Goal: Information Seeking & Learning: Find specific fact

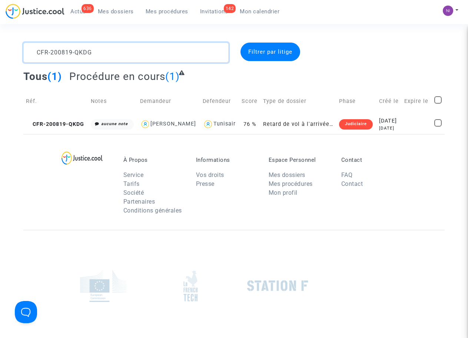
drag, startPoint x: 103, startPoint y: 49, endPoint x: 0, endPoint y: 39, distance: 103.0
click at [0, 39] on section "CFR-200819-QKDG Filtrer par litige Tous (1) Procédure en cours (1) Réf. Notes D…" at bounding box center [234, 204] width 468 height 409
click at [35, 53] on textarea at bounding box center [125, 53] width 205 height 20
click at [111, 52] on textarea at bounding box center [125, 53] width 205 height 20
type textarea "CFR-200731-V6MV"
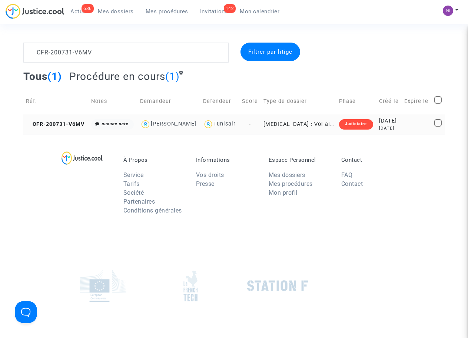
click at [398, 125] on div "[DATE]" at bounding box center [389, 121] width 20 height 8
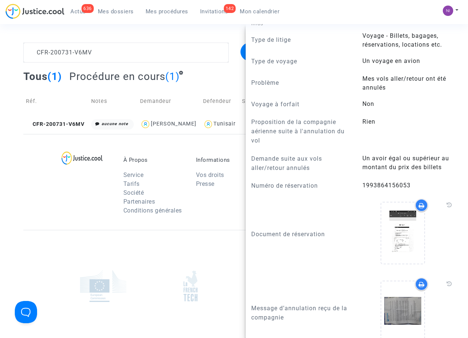
scroll to position [306, 0]
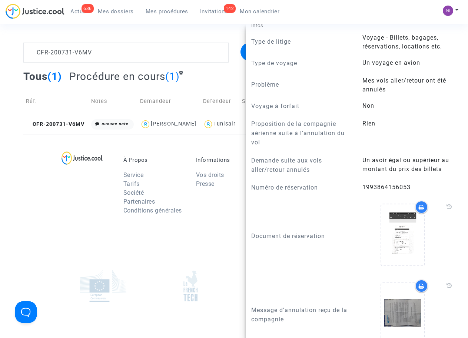
click at [362, 186] on span "1993864156053" at bounding box center [386, 187] width 48 height 7
drag, startPoint x: 361, startPoint y: 186, endPoint x: 410, endPoint y: 184, distance: 49.6
click at [410, 184] on answer "1993864156053" at bounding box center [408, 187] width 93 height 9
drag, startPoint x: 410, startPoint y: 184, endPoint x: 396, endPoint y: 186, distance: 14.2
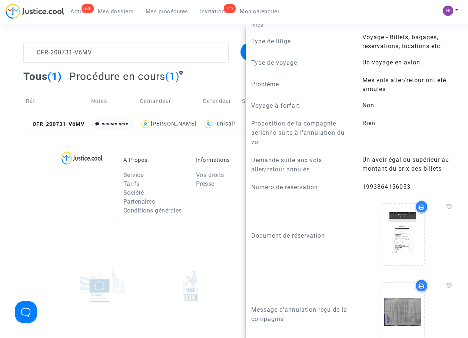
copy span "1993864156053"
click at [161, 59] on textarea at bounding box center [125, 53] width 205 height 20
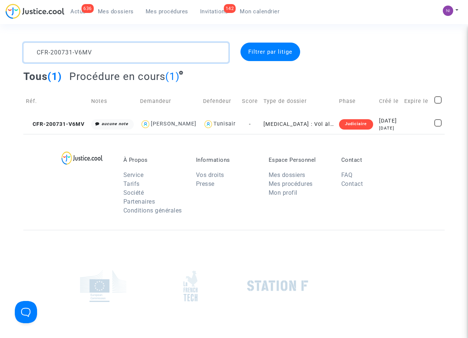
scroll to position [0, 0]
drag, startPoint x: 115, startPoint y: 56, endPoint x: 0, endPoint y: 54, distance: 114.8
click at [0, 54] on div "CFR-200731-V6MV Filtrer par litige Tous (1) Procédure en cours (1) Réf. Notes D…" at bounding box center [234, 88] width 468 height 91
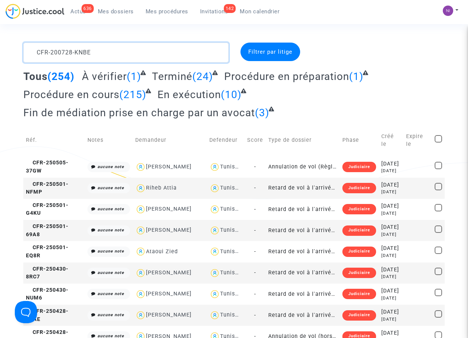
click at [172, 56] on textarea at bounding box center [125, 53] width 205 height 20
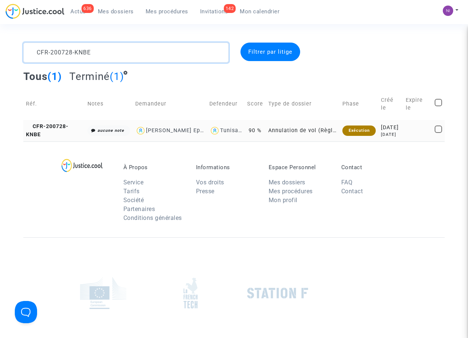
type textarea "CFR-200728-KNBE"
click at [400, 127] on div "[DATE]" at bounding box center [391, 128] width 20 height 8
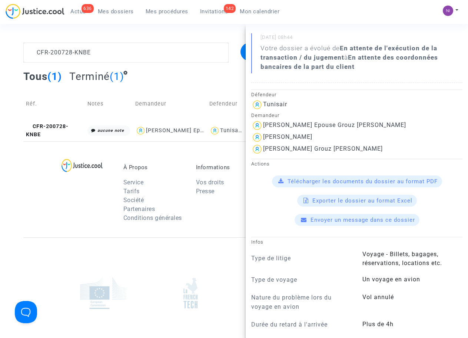
scroll to position [141, 0]
drag, startPoint x: 322, startPoint y: 133, endPoint x: 264, endPoint y: 138, distance: 57.6
click at [264, 138] on div "[PERSON_NAME]" at bounding box center [356, 137] width 211 height 12
copy div "[PERSON_NAME]"
drag, startPoint x: 263, startPoint y: 148, endPoint x: 337, endPoint y: 148, distance: 73.7
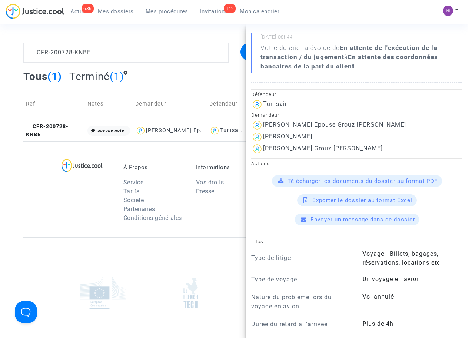
click at [337, 148] on div "[PERSON_NAME] Grouz [PERSON_NAME]" at bounding box center [356, 149] width 211 height 12
drag, startPoint x: 337, startPoint y: 148, endPoint x: 303, endPoint y: 150, distance: 34.5
copy div "[PERSON_NAME] Grouz [PERSON_NAME]"
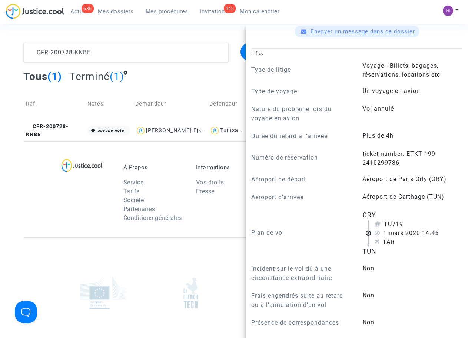
scroll to position [330, 0]
drag, startPoint x: 420, startPoint y: 153, endPoint x: 441, endPoint y: 160, distance: 22.6
click at [441, 160] on answer "ticket number: ETKT 199 2410299786" at bounding box center [408, 158] width 93 height 18
drag, startPoint x: 441, startPoint y: 160, endPoint x: 375, endPoint y: 163, distance: 66.4
copy span "199 2410299786"
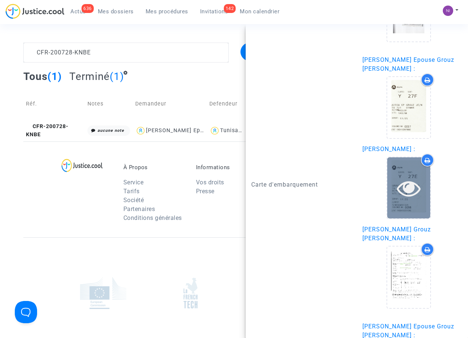
scroll to position [895, 0]
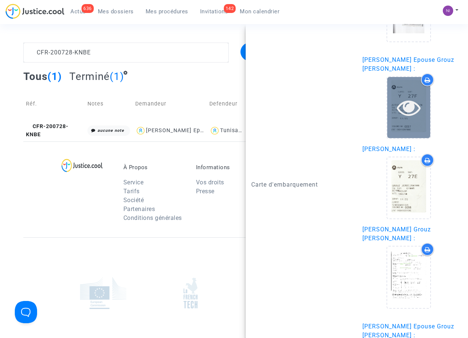
click at [406, 99] on icon at bounding box center [409, 108] width 24 height 24
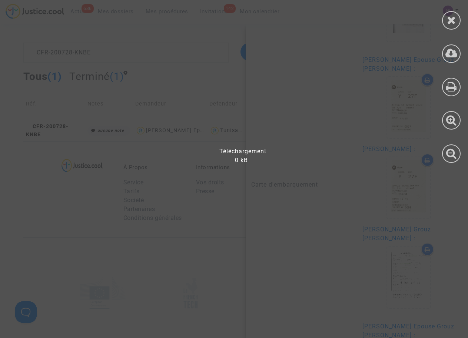
click at [452, 18] on icon at bounding box center [451, 19] width 9 height 11
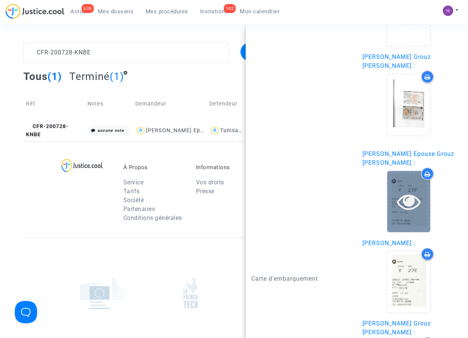
scroll to position [848, 0]
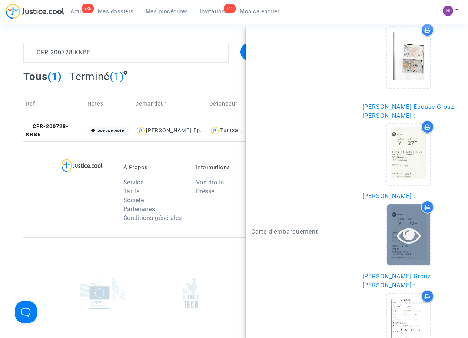
click at [397, 225] on icon at bounding box center [409, 235] width 24 height 24
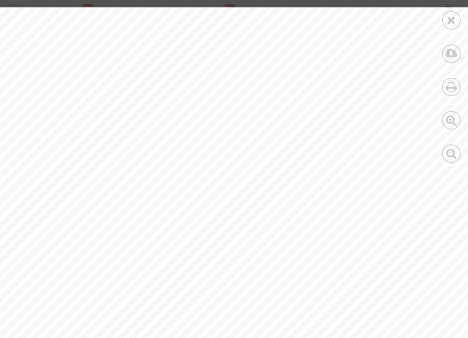
scroll to position [334, 0]
click at [452, 18] on icon at bounding box center [451, 19] width 9 height 11
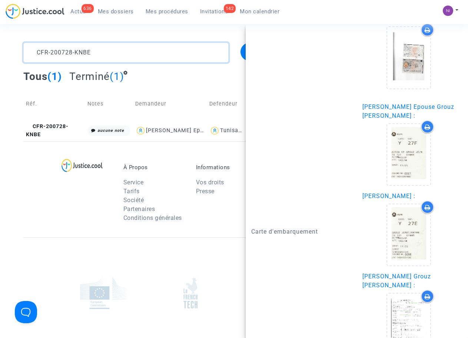
drag, startPoint x: 91, startPoint y: 52, endPoint x: 0, endPoint y: 54, distance: 90.7
click at [0, 54] on div "CFR-200728-KNBE Filtrer par litige Tous (1) Terminé (1) Réf. Notes Demandeur De…" at bounding box center [234, 92] width 468 height 99
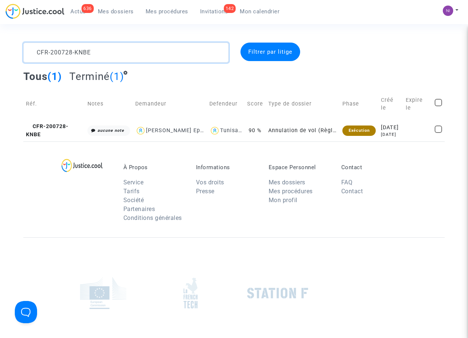
scroll to position [0, 0]
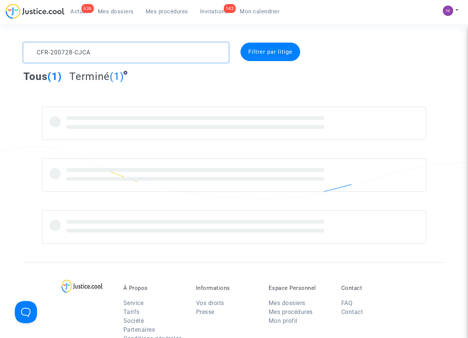
click at [36, 53] on textarea at bounding box center [125, 53] width 205 height 20
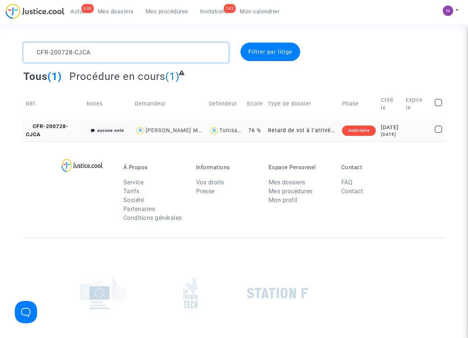
type textarea "CFR-200728-CJCA"
click at [405, 127] on td at bounding box center [417, 130] width 29 height 21
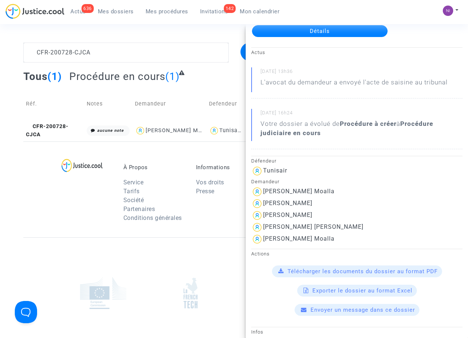
scroll to position [47, 0]
drag, startPoint x: 265, startPoint y: 203, endPoint x: 330, endPoint y: 203, distance: 65.5
click at [330, 203] on div "[PERSON_NAME]" at bounding box center [356, 204] width 211 height 12
drag, startPoint x: 318, startPoint y: 205, endPoint x: 276, endPoint y: 205, distance: 42.6
copy div "[PERSON_NAME]"
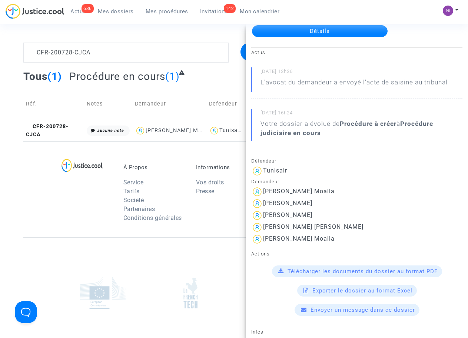
drag, startPoint x: 263, startPoint y: 213, endPoint x: 324, endPoint y: 214, distance: 60.4
click at [324, 214] on div "[PERSON_NAME]" at bounding box center [356, 216] width 211 height 12
drag, startPoint x: 322, startPoint y: 214, endPoint x: 292, endPoint y: 216, distance: 29.7
copy div "[PERSON_NAME]"
click at [263, 226] on div "[PERSON_NAME] [PERSON_NAME]" at bounding box center [313, 226] width 100 height 7
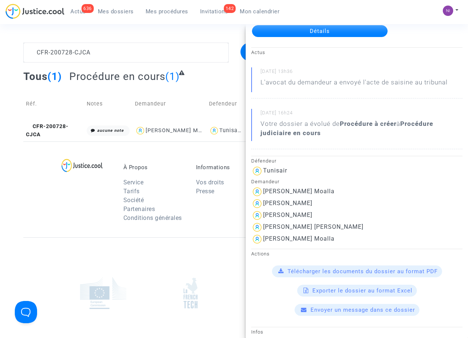
drag, startPoint x: 264, startPoint y: 226, endPoint x: 347, endPoint y: 226, distance: 83.7
click at [347, 226] on div "[PERSON_NAME] [PERSON_NAME]" at bounding box center [356, 227] width 211 height 12
drag, startPoint x: 347, startPoint y: 226, endPoint x: 310, endPoint y: 226, distance: 37.0
copy div "[PERSON_NAME] [PERSON_NAME]"
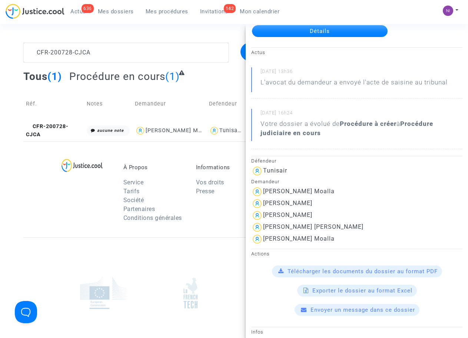
drag, startPoint x: 302, startPoint y: 241, endPoint x: 265, endPoint y: 237, distance: 37.3
click at [265, 237] on div "[PERSON_NAME] Moalla" at bounding box center [356, 239] width 211 height 12
drag, startPoint x: 276, startPoint y: 237, endPoint x: 359, endPoint y: 239, distance: 82.6
click at [359, 239] on div "[PERSON_NAME] Moalla" at bounding box center [356, 239] width 211 height 12
drag, startPoint x: 313, startPoint y: 238, endPoint x: 264, endPoint y: 238, distance: 48.5
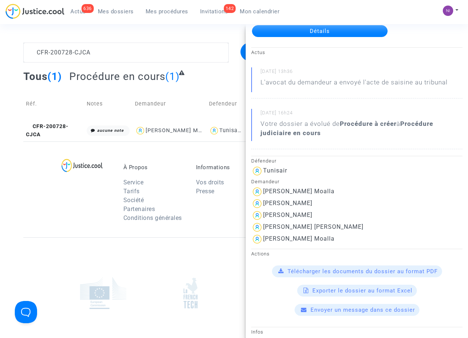
click at [264, 238] on div "[PERSON_NAME] Moalla" at bounding box center [356, 239] width 211 height 12
drag, startPoint x: 264, startPoint y: 238, endPoint x: 274, endPoint y: 238, distance: 9.3
copy div "[PERSON_NAME] Moalla"
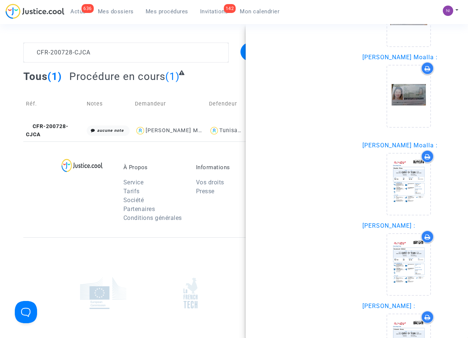
scroll to position [989, 0]
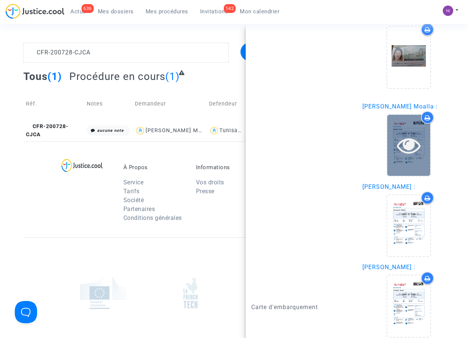
click at [403, 138] on icon at bounding box center [409, 145] width 24 height 24
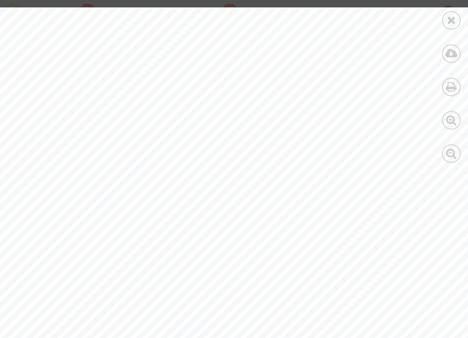
scroll to position [255, 0]
drag, startPoint x: 350, startPoint y: 231, endPoint x: 411, endPoint y: 231, distance: 61.1
click at [411, 231] on span "199380433896702" at bounding box center [387, 233] width 78 height 9
drag, startPoint x: 411, startPoint y: 231, endPoint x: 407, endPoint y: 231, distance: 4.1
copy span "199380433896"
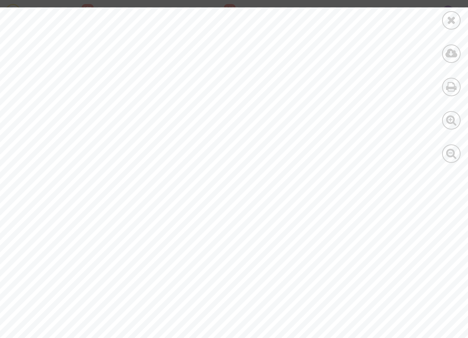
scroll to position [0, 0]
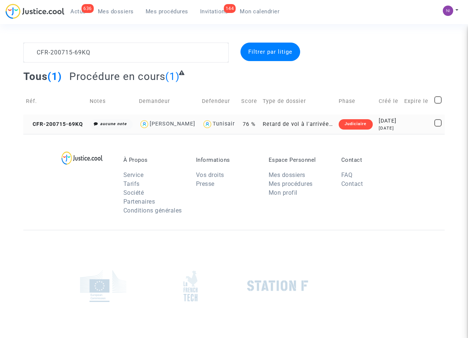
click at [380, 125] on div "[DATE]" at bounding box center [388, 128] width 20 height 6
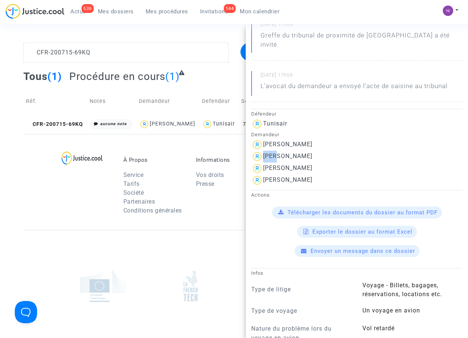
scroll to position [94, 0]
drag, startPoint x: 264, startPoint y: 145, endPoint x: 304, endPoint y: 146, distance: 39.6
click at [304, 151] on div "[PERSON_NAME]" at bounding box center [356, 157] width 211 height 12
drag, startPoint x: 304, startPoint y: 146, endPoint x: 298, endPoint y: 147, distance: 5.9
copy div "[PERSON_NAME]"
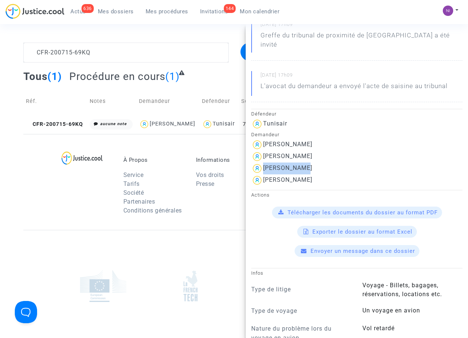
drag, startPoint x: 264, startPoint y: 158, endPoint x: 323, endPoint y: 159, distance: 58.1
click at [323, 163] on div "[PERSON_NAME]" at bounding box center [356, 169] width 211 height 12
drag, startPoint x: 323, startPoint y: 159, endPoint x: 293, endPoint y: 161, distance: 30.0
copy div "[PERSON_NAME]"
drag, startPoint x: 264, startPoint y: 171, endPoint x: 307, endPoint y: 171, distance: 42.6
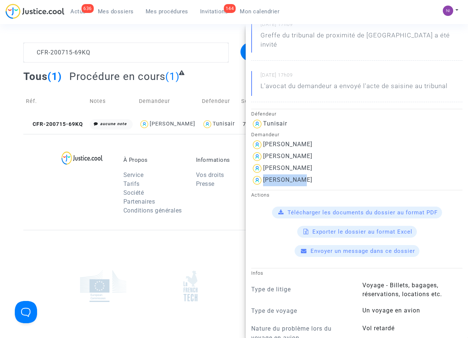
click at [307, 174] on div "[PERSON_NAME]" at bounding box center [356, 180] width 211 height 12
drag, startPoint x: 307, startPoint y: 171, endPoint x: 297, endPoint y: 171, distance: 9.3
copy div "Adem Zidane"
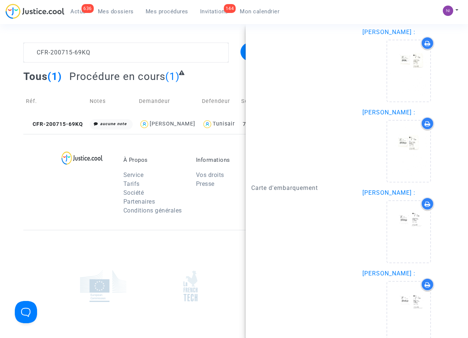
scroll to position [1036, 0]
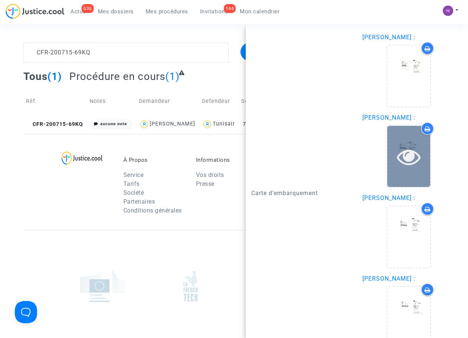
click at [405, 153] on icon at bounding box center [409, 157] width 24 height 24
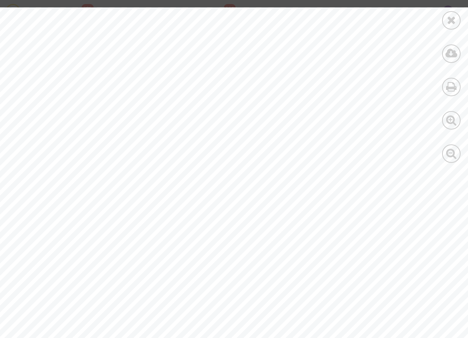
scroll to position [143, 0]
click at [453, 22] on icon at bounding box center [451, 19] width 9 height 11
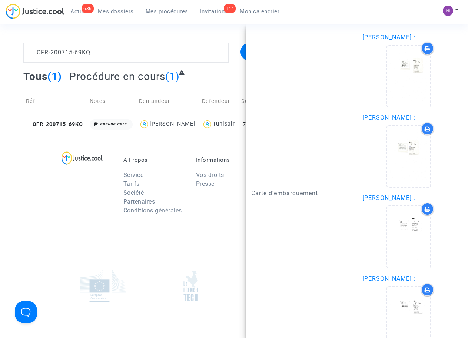
click at [64, 192] on div at bounding box center [89, 188] width 58 height 62
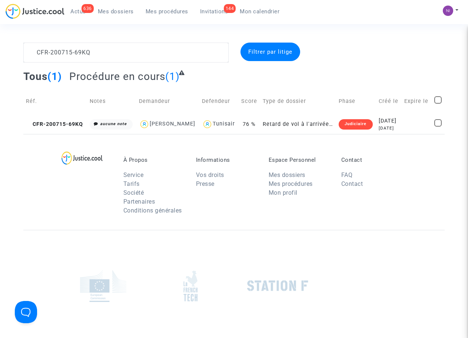
scroll to position [0, 0]
drag, startPoint x: 99, startPoint y: 46, endPoint x: 0, endPoint y: 49, distance: 98.9
click at [0, 49] on div "CFR-200715-69KQ Filtrer par litige Tous (1) Procédure en cours (1) Réf. Notes D…" at bounding box center [234, 88] width 468 height 91
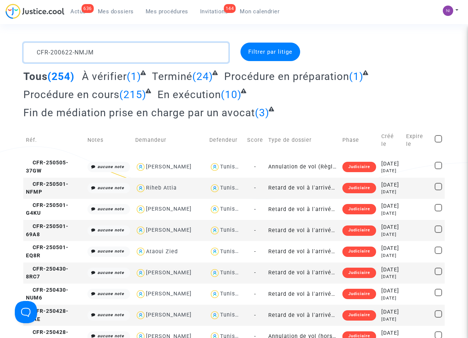
click at [130, 51] on textarea at bounding box center [125, 53] width 205 height 20
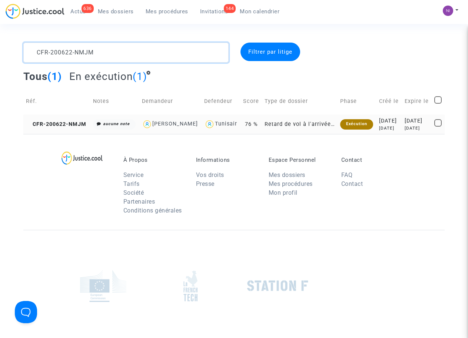
type textarea "CFR-200622-NMJM"
click at [409, 125] on div "2022-07-12" at bounding box center [416, 121] width 24 height 8
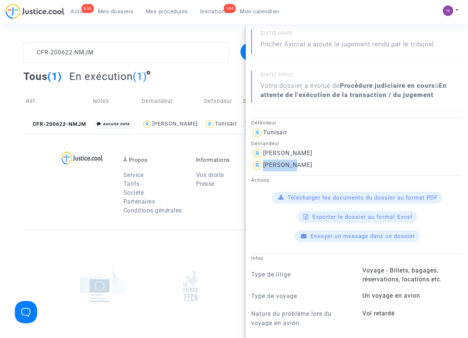
scroll to position [94, 0]
drag, startPoint x: 264, startPoint y: 164, endPoint x: 325, endPoint y: 164, distance: 61.5
click at [325, 164] on div "Sabrina Hamoudi" at bounding box center [356, 166] width 211 height 12
drag, startPoint x: 308, startPoint y: 166, endPoint x: 268, endPoint y: 167, distance: 40.4
copy div "Sabrina Hamoudi"
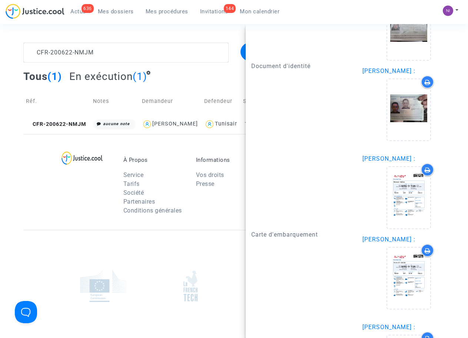
scroll to position [659, 0]
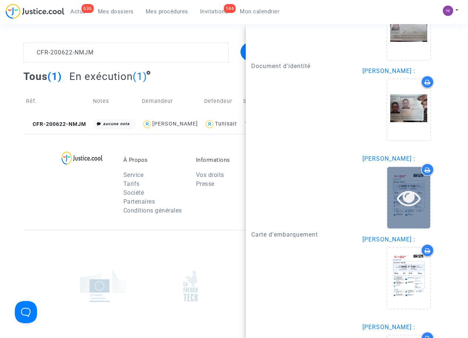
click at [408, 200] on icon at bounding box center [409, 198] width 24 height 24
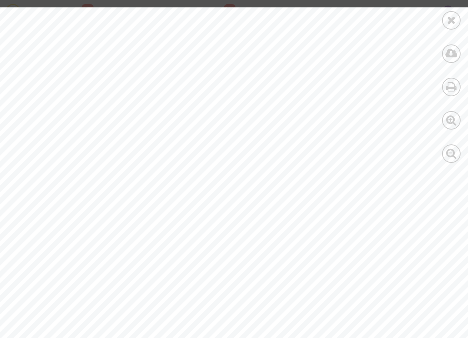
scroll to position [286, 0]
drag, startPoint x: 349, startPoint y: 201, endPoint x: 409, endPoint y: 198, distance: 59.7
click at [409, 198] on span "199459012213601" at bounding box center [387, 202] width 78 height 9
drag, startPoint x: 409, startPoint y: 198, endPoint x: 389, endPoint y: 203, distance: 20.0
copy span "199459012213"
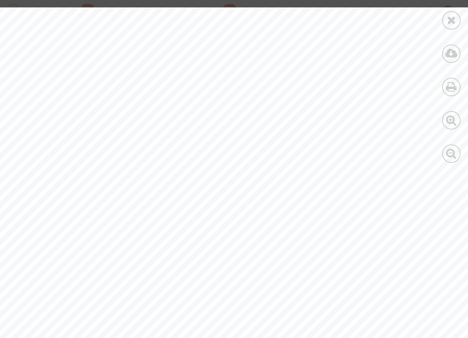
scroll to position [47, 0]
click at [450, 19] on icon at bounding box center [451, 19] width 9 height 11
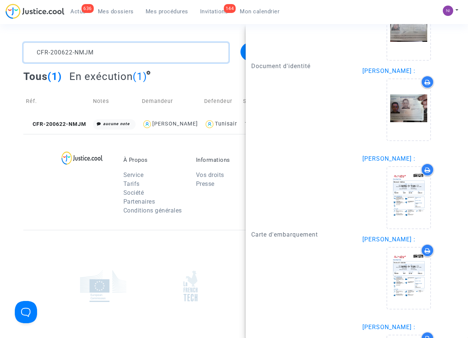
click at [114, 52] on textarea at bounding box center [125, 53] width 205 height 20
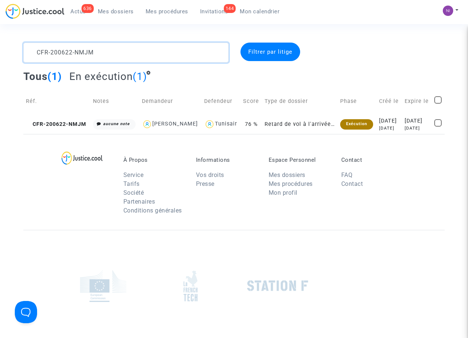
scroll to position [0, 0]
drag, startPoint x: 114, startPoint y: 51, endPoint x: 19, endPoint y: 40, distance: 95.5
click at [19, 40] on section "CFR-200622-NMJM Filtrer par litige Tous (1) En exécution (1) Réf. Notes Demande…" at bounding box center [234, 204] width 468 height 409
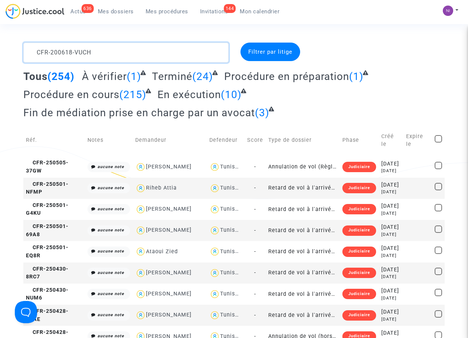
click at [37, 48] on textarea at bounding box center [125, 53] width 205 height 20
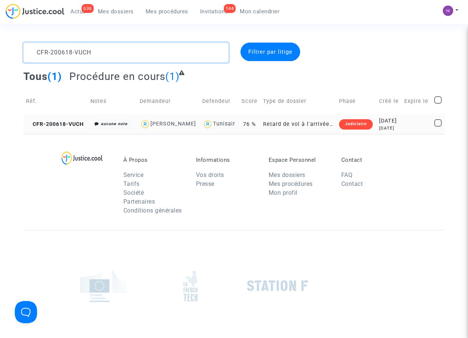
type textarea "CFR-200618-VUCH"
click at [400, 126] on td "2020-06-18 5 years ago" at bounding box center [389, 124] width 26 height 20
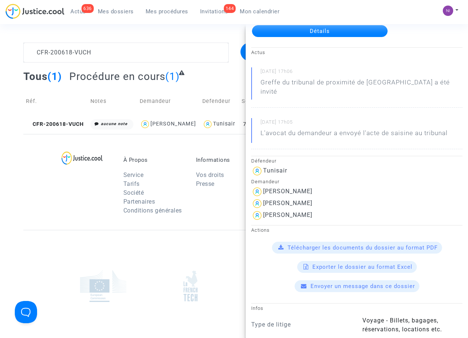
scroll to position [47, 0]
drag, startPoint x: 333, startPoint y: 191, endPoint x: 263, endPoint y: 188, distance: 69.7
click at [263, 188] on div "Défendeur Tunisair Demandeur Anna Thiam Mouhamadou Thiam Sadiya Kafando" at bounding box center [356, 189] width 222 height 66
drag, startPoint x: 263, startPoint y: 188, endPoint x: 279, endPoint y: 193, distance: 16.6
click at [279, 200] on div "Mouhamadou Thiam" at bounding box center [287, 203] width 49 height 7
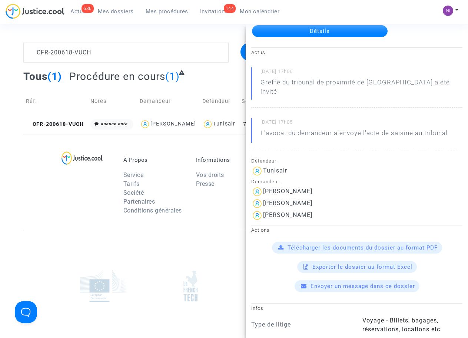
drag, startPoint x: 330, startPoint y: 193, endPoint x: 263, endPoint y: 193, distance: 67.4
click at [263, 198] on div "Mouhamadou Thiam" at bounding box center [356, 204] width 211 height 12
drag, startPoint x: 263, startPoint y: 193, endPoint x: 278, endPoint y: 192, distance: 15.2
copy div "Mouhamadou Thiam"
drag, startPoint x: 264, startPoint y: 205, endPoint x: 317, endPoint y: 204, distance: 52.6
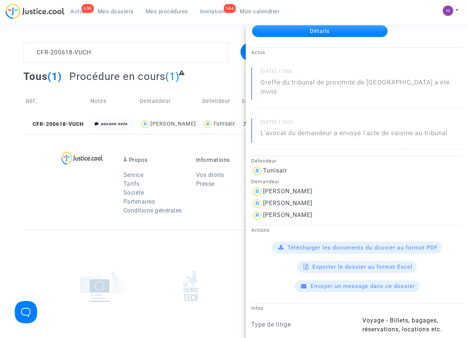
click at [317, 210] on div "Sadiya Kafando" at bounding box center [356, 216] width 211 height 12
drag, startPoint x: 317, startPoint y: 204, endPoint x: 300, endPoint y: 201, distance: 16.9
copy div "Sadiya Kafando"
drag, startPoint x: 324, startPoint y: 194, endPoint x: 263, endPoint y: 193, distance: 60.7
click at [263, 198] on div "Mouhamadou Thiam" at bounding box center [356, 204] width 211 height 12
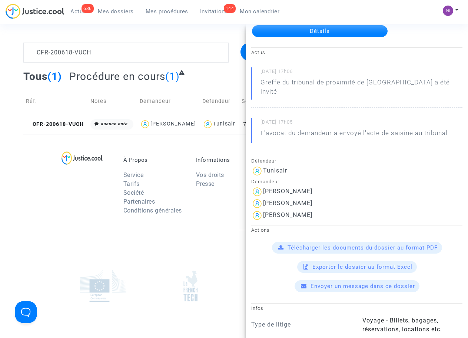
drag, startPoint x: 263, startPoint y: 193, endPoint x: 284, endPoint y: 194, distance: 20.7
copy div "Mouhamadou Thiam"
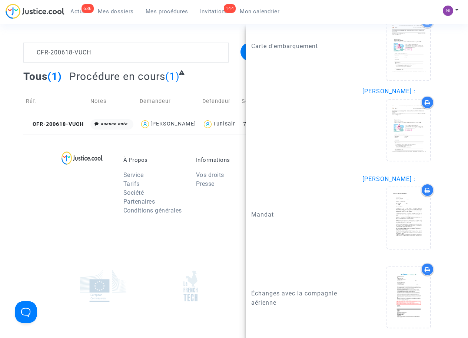
scroll to position [1023, 0]
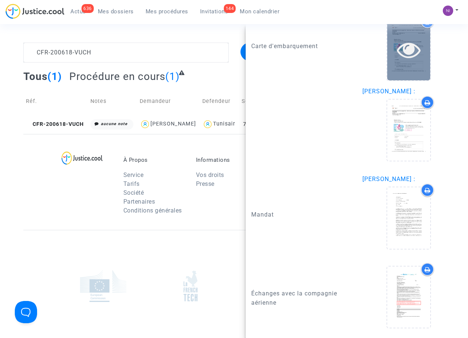
click at [408, 48] on icon at bounding box center [409, 50] width 24 height 24
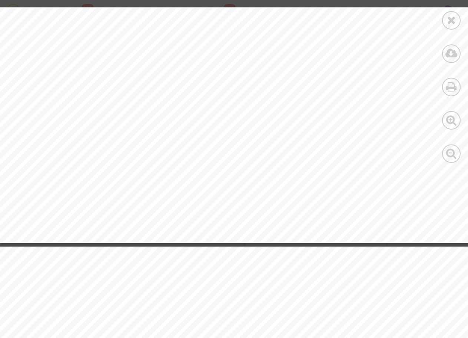
scroll to position [430, 0]
drag, startPoint x: 231, startPoint y: 170, endPoint x: 294, endPoint y: 170, distance: 62.6
click at [294, 170] on span "Numéro de billet électronique (e-ticket) : 1992758821513" at bounding box center [197, 170] width 227 height 8
drag, startPoint x: 294, startPoint y: 170, endPoint x: 268, endPoint y: 168, distance: 26.0
copy span "t) : 199275882"
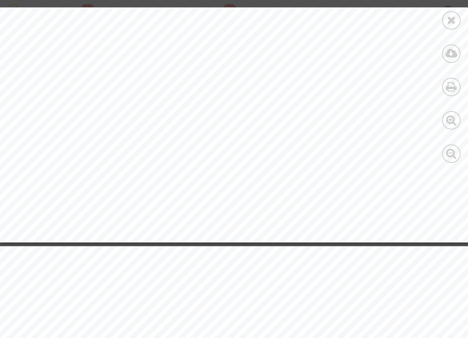
drag, startPoint x: 233, startPoint y: 169, endPoint x: 292, endPoint y: 170, distance: 59.2
click at [292, 170] on span "Numéro de billet électronique (e-ticket) : 1992758821513" at bounding box center [197, 170] width 227 height 8
drag, startPoint x: 292, startPoint y: 170, endPoint x: 280, endPoint y: 170, distance: 12.2
copy span "t) : 199275882"
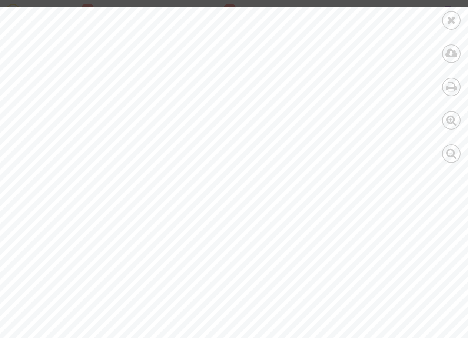
scroll to position [1402, 0]
click at [454, 16] on icon at bounding box center [451, 19] width 9 height 11
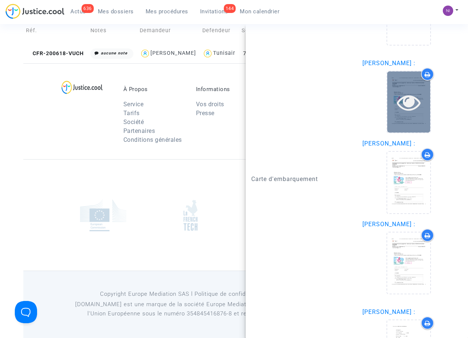
scroll to position [882, 0]
click at [407, 113] on icon at bounding box center [409, 102] width 24 height 24
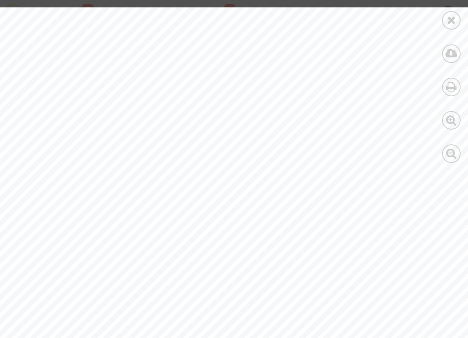
scroll to position [1479, 0]
click at [451, 19] on icon at bounding box center [451, 19] width 9 height 11
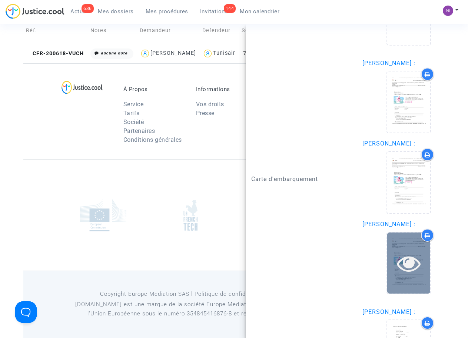
click at [402, 271] on icon at bounding box center [409, 263] width 24 height 24
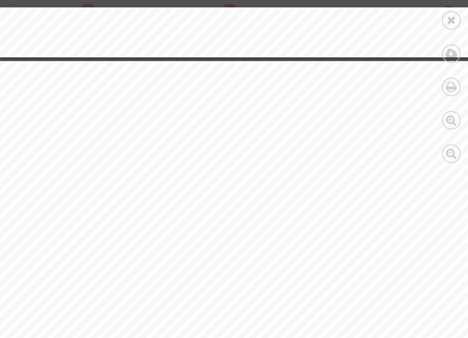
scroll to position [2624, 0]
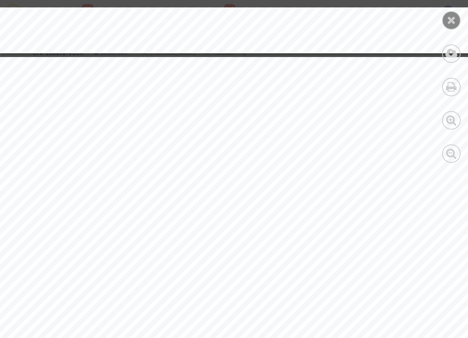
click at [449, 17] on icon at bounding box center [451, 19] width 9 height 11
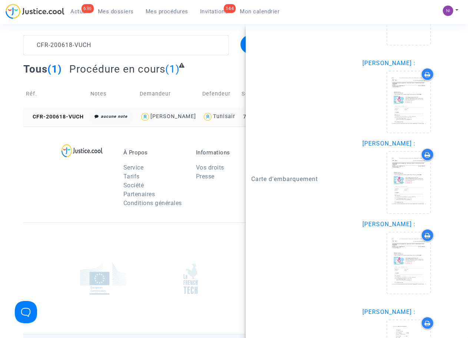
scroll to position [0, 0]
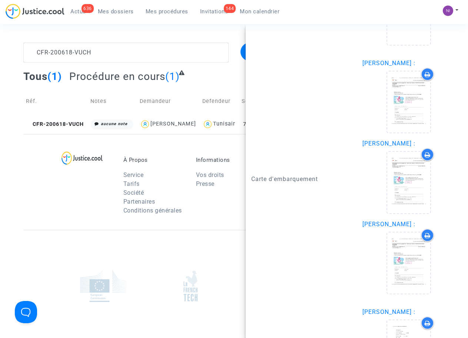
drag, startPoint x: 11, startPoint y: 173, endPoint x: 16, endPoint y: 167, distance: 7.3
click at [11, 172] on footerbar "À Propos Service Tarifs Société Partenaires Conditions générales Informations V…" at bounding box center [234, 271] width 468 height 275
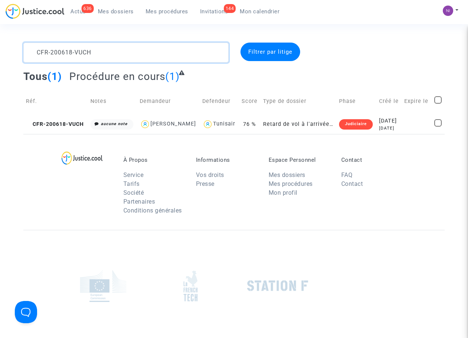
drag, startPoint x: 100, startPoint y: 50, endPoint x: 0, endPoint y: 51, distance: 99.6
click at [0, 51] on div "CFR-200618-VUCH Filtrer par litige Tous (1) Procédure en cours (1) Réf. Notes D…" at bounding box center [234, 88] width 468 height 91
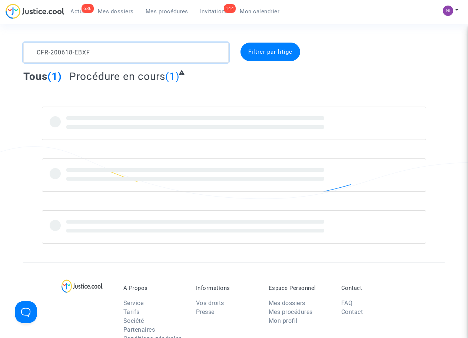
click at [36, 51] on textarea at bounding box center [125, 53] width 205 height 20
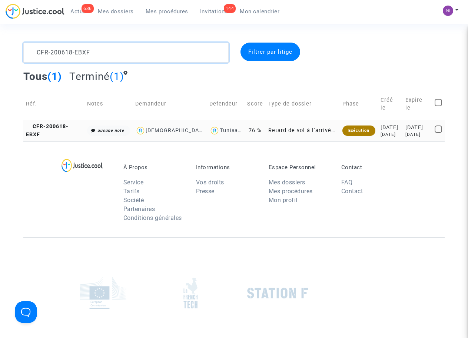
type textarea "CFR-200618-EBXF"
click at [413, 129] on div "2022-07-12" at bounding box center [417, 128] width 24 height 8
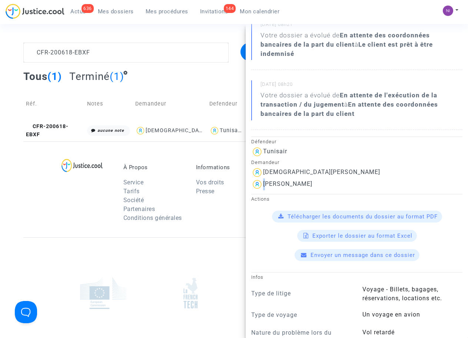
scroll to position [94, 0]
drag, startPoint x: 263, startPoint y: 183, endPoint x: 318, endPoint y: 183, distance: 55.2
click at [318, 183] on div "Ouassila TROUDI" at bounding box center [356, 184] width 211 height 12
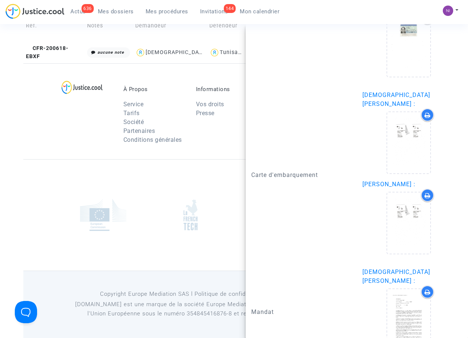
scroll to position [848, 0]
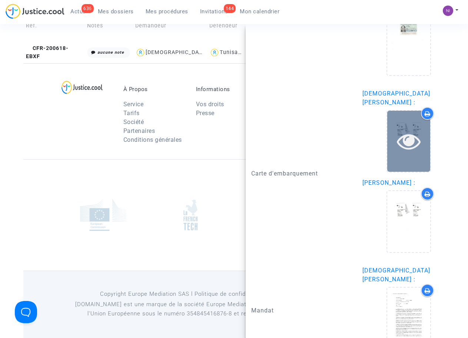
click at [404, 129] on icon at bounding box center [409, 141] width 24 height 24
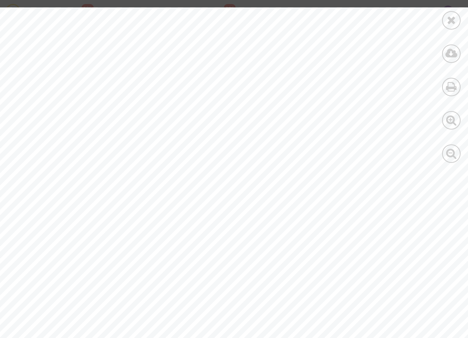
scroll to position [0, 0]
click at [451, 21] on icon at bounding box center [451, 19] width 9 height 11
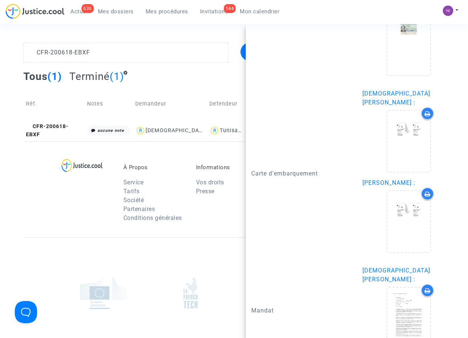
click at [49, 188] on div "À Propos Service Tarifs Société Partenaires Conditions générales Informations V…" at bounding box center [233, 189] width 421 height 96
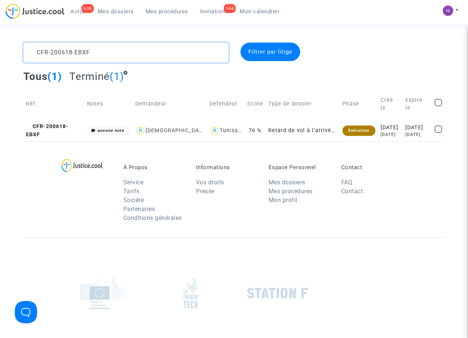
drag, startPoint x: 107, startPoint y: 53, endPoint x: 0, endPoint y: 35, distance: 108.2
click at [0, 35] on section "CFR-200618-EBXF Filtrer par litige Tous (1) Terminé (1) Réf. Notes Demandeur De…" at bounding box center [234, 208] width 468 height 416
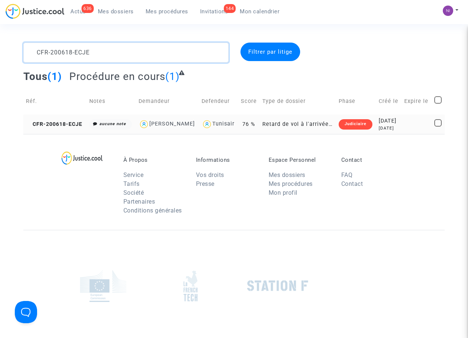
type textarea "CFR-200618-ECJE"
click at [385, 125] on div "2020-06-18" at bounding box center [388, 121] width 20 height 8
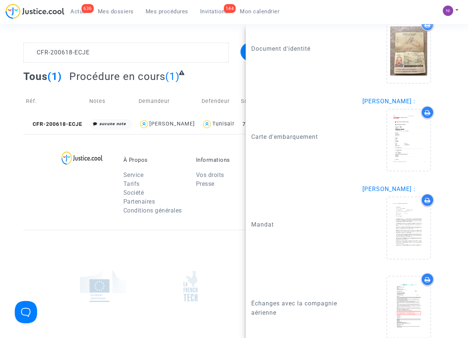
scroll to position [616, 0]
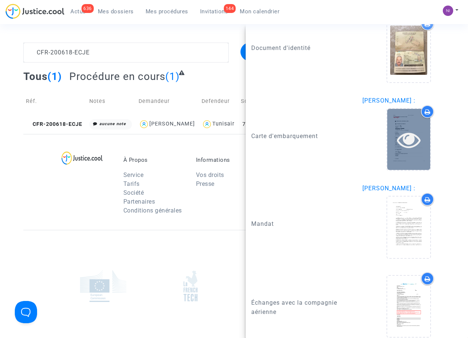
click at [402, 131] on icon at bounding box center [409, 140] width 24 height 24
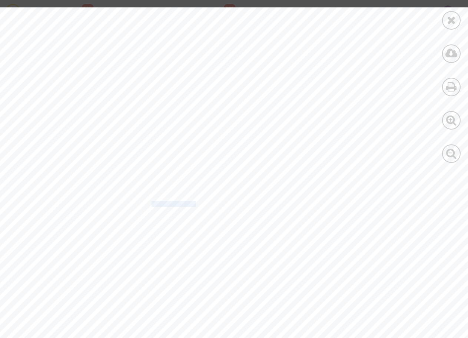
drag, startPoint x: 152, startPoint y: 203, endPoint x: 194, endPoint y: 204, distance: 42.2
click at [194, 204] on span "199-3496188918" at bounding box center [175, 204] width 48 height 6
drag, startPoint x: 193, startPoint y: 204, endPoint x: 178, endPoint y: 202, distance: 14.6
click at [453, 24] on icon at bounding box center [451, 19] width 9 height 11
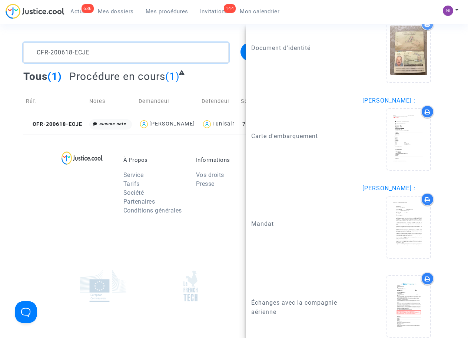
drag, startPoint x: 110, startPoint y: 57, endPoint x: 0, endPoint y: 45, distance: 110.2
click at [0, 45] on div "CFR-200618-ECJE Filtrer par litige Tous (1) Procédure en cours (1) Réf. Notes D…" at bounding box center [234, 88] width 468 height 91
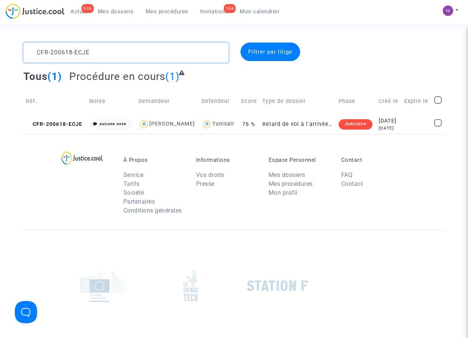
scroll to position [0, 0]
type textarea "CFR-200608-KPRX"
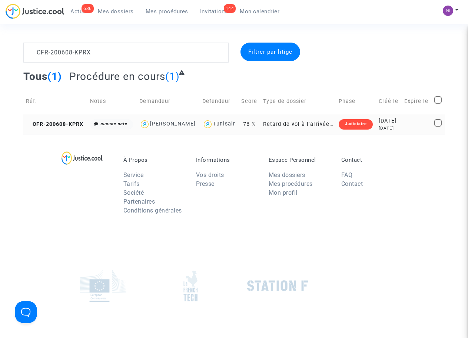
click at [390, 125] on div "[DATE]" at bounding box center [388, 128] width 20 height 6
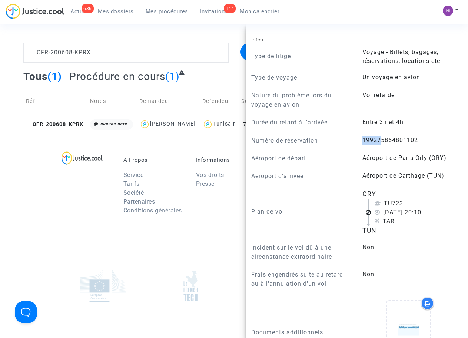
scroll to position [283, 0]
drag, startPoint x: 358, startPoint y: 157, endPoint x: 417, endPoint y: 156, distance: 58.5
click at [417, 146] on div "199275864801102" at bounding box center [412, 141] width 111 height 10
click at [366, 150] on div "Numéro de réservation 199275864801102" at bounding box center [356, 143] width 222 height 14
drag, startPoint x: 357, startPoint y: 156, endPoint x: 407, endPoint y: 155, distance: 49.3
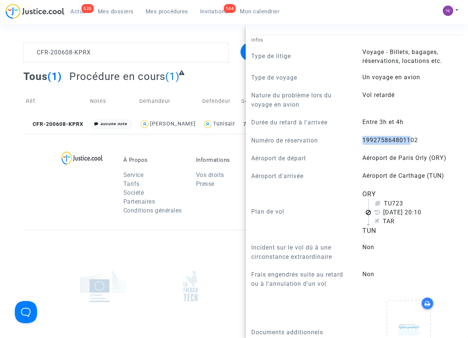
click at [407, 146] on div "199275864801102" at bounding box center [412, 141] width 111 height 10
drag, startPoint x: 407, startPoint y: 155, endPoint x: 401, endPoint y: 156, distance: 5.6
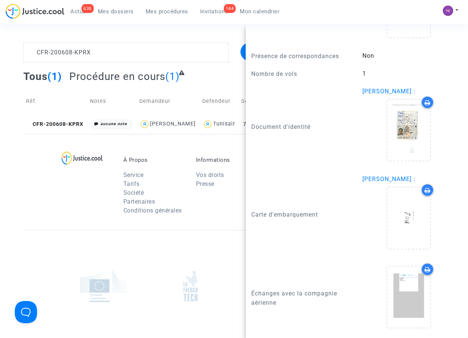
scroll to position [635, 0]
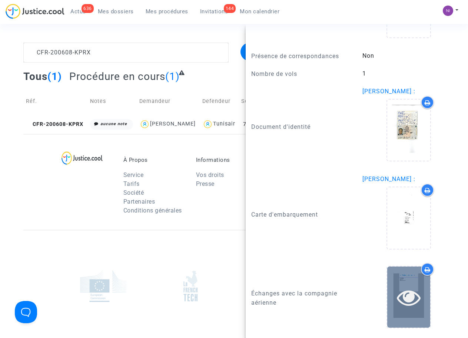
click at [398, 291] on icon at bounding box center [409, 297] width 24 height 24
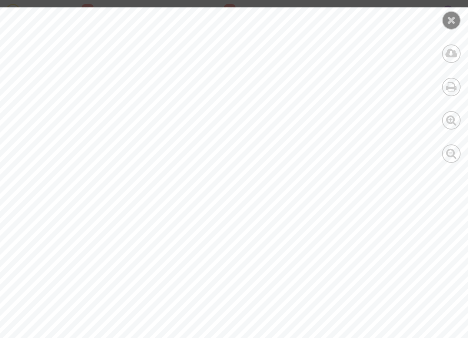
scroll to position [64, 0]
click at [454, 19] on icon at bounding box center [451, 19] width 9 height 11
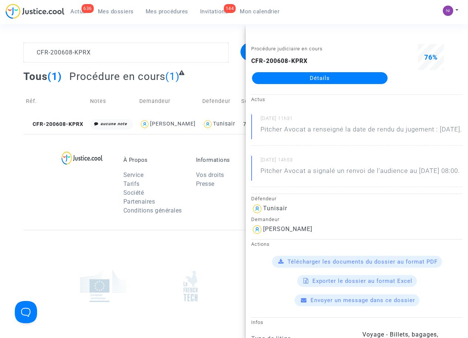
scroll to position [0, 0]
